Goal: Task Accomplishment & Management: Manage account settings

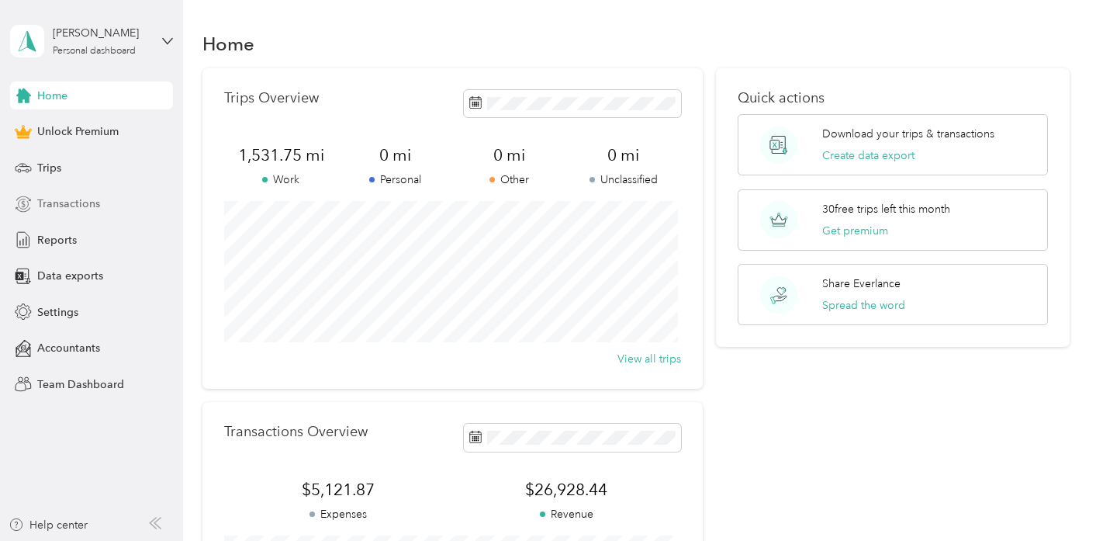
click at [91, 205] on span "Transactions" at bounding box center [68, 204] width 63 height 16
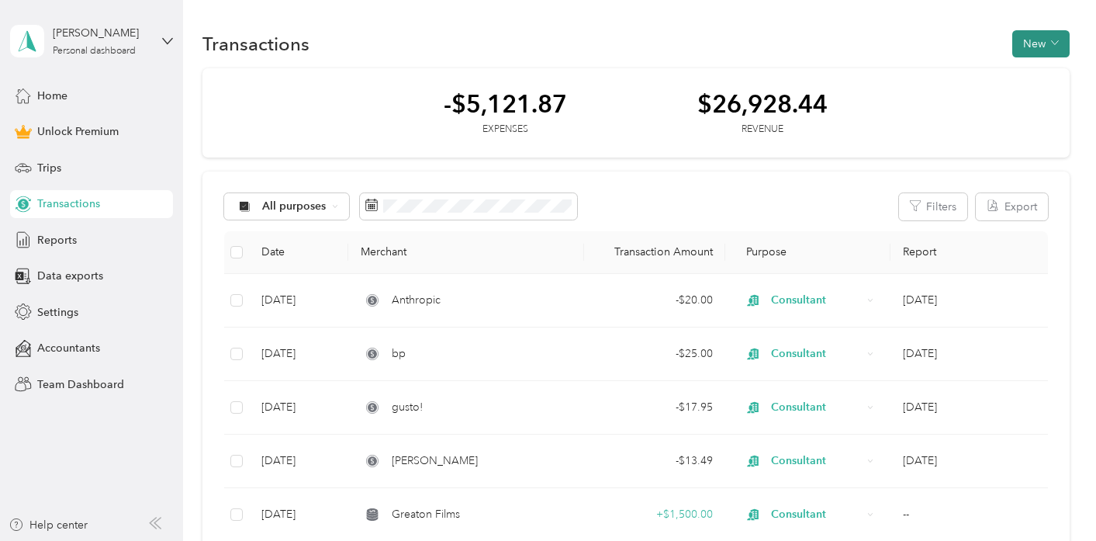
click at [1036, 40] on button "New" at bounding box center [1040, 43] width 57 height 27
click at [1043, 96] on span "Revenue" at bounding box center [1033, 100] width 43 height 16
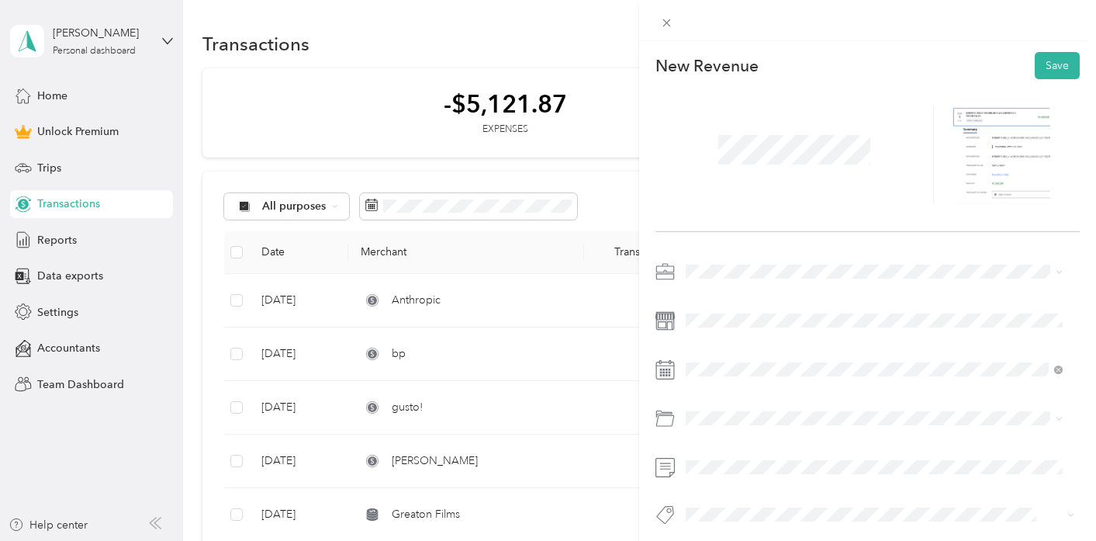
click at [753, 476] on li "Consultant" at bounding box center [874, 486] width 388 height 27
click at [652, 190] on div "New Revenue Save" at bounding box center [867, 315] width 457 height 549
click at [775, 258] on span "Contractor payment" at bounding box center [740, 263] width 99 height 13
click at [673, 171] on div at bounding box center [795, 155] width 279 height 98
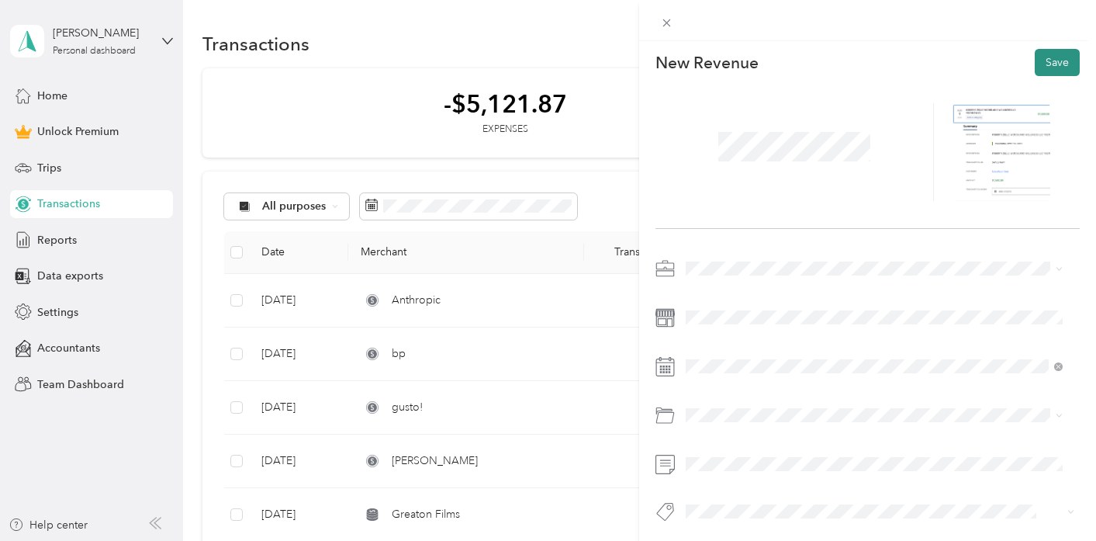
click at [1045, 57] on button "Save" at bounding box center [1057, 62] width 45 height 27
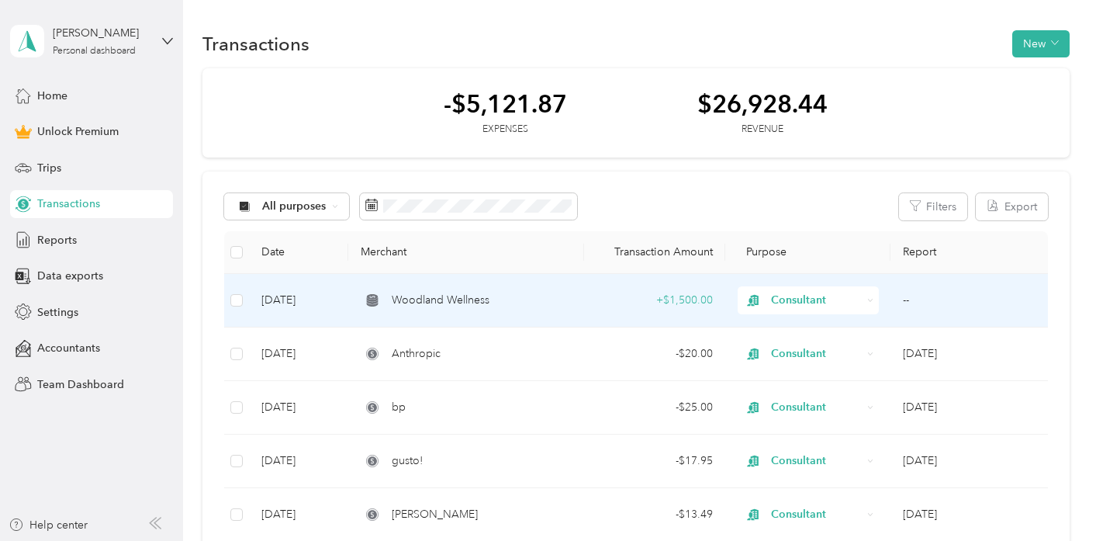
click at [299, 299] on td "[DATE]" at bounding box center [298, 301] width 99 height 54
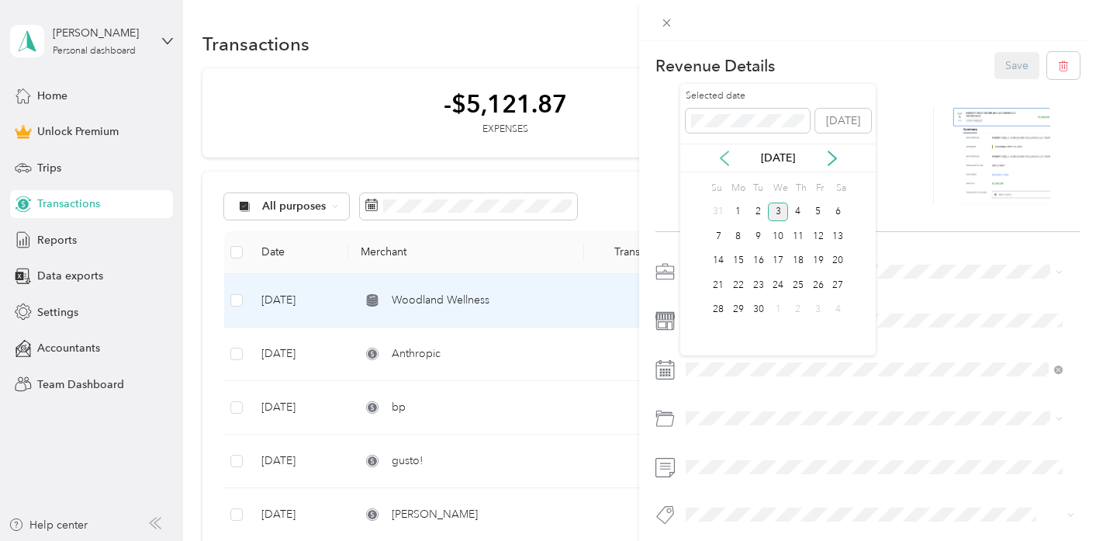
click at [731, 164] on icon at bounding box center [725, 159] width 16 height 16
click at [814, 209] on div "1" at bounding box center [818, 211] width 20 height 19
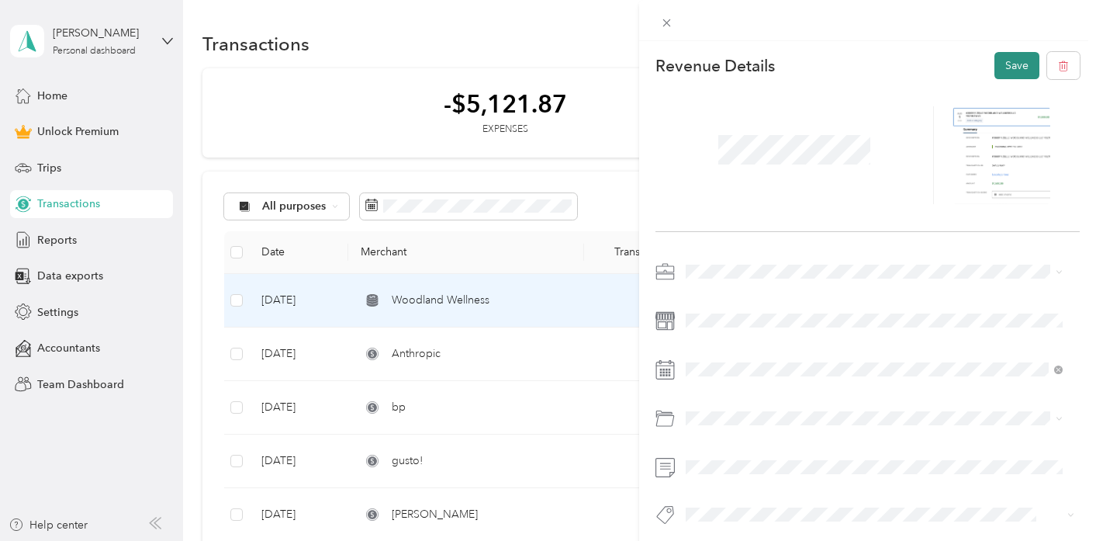
click at [1002, 67] on button "Save" at bounding box center [1017, 65] width 45 height 27
